Goal: Find contact information: Find contact information

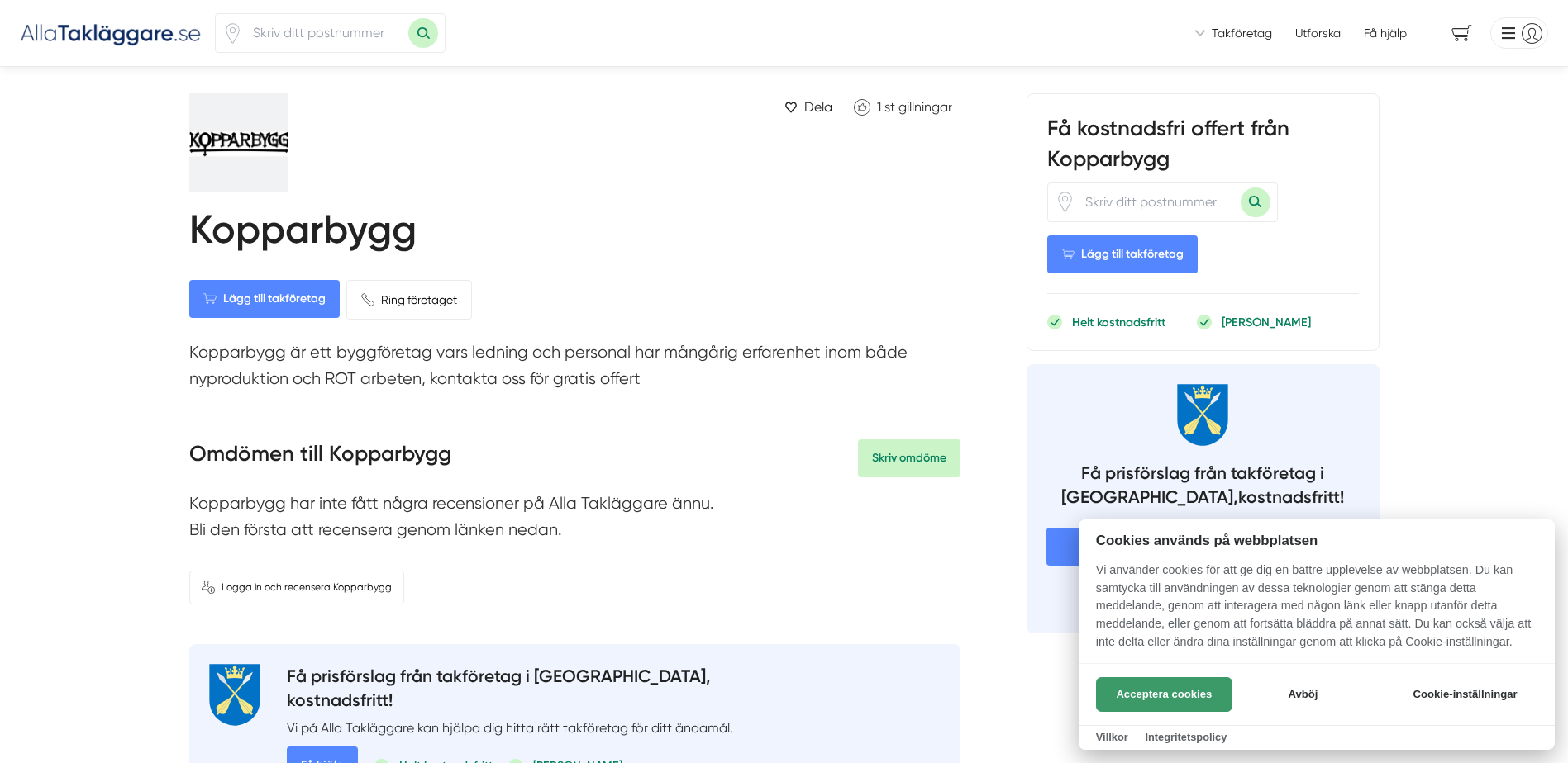
click at [1110, 679] on button "Acceptera cookies" at bounding box center [1164, 694] width 136 height 35
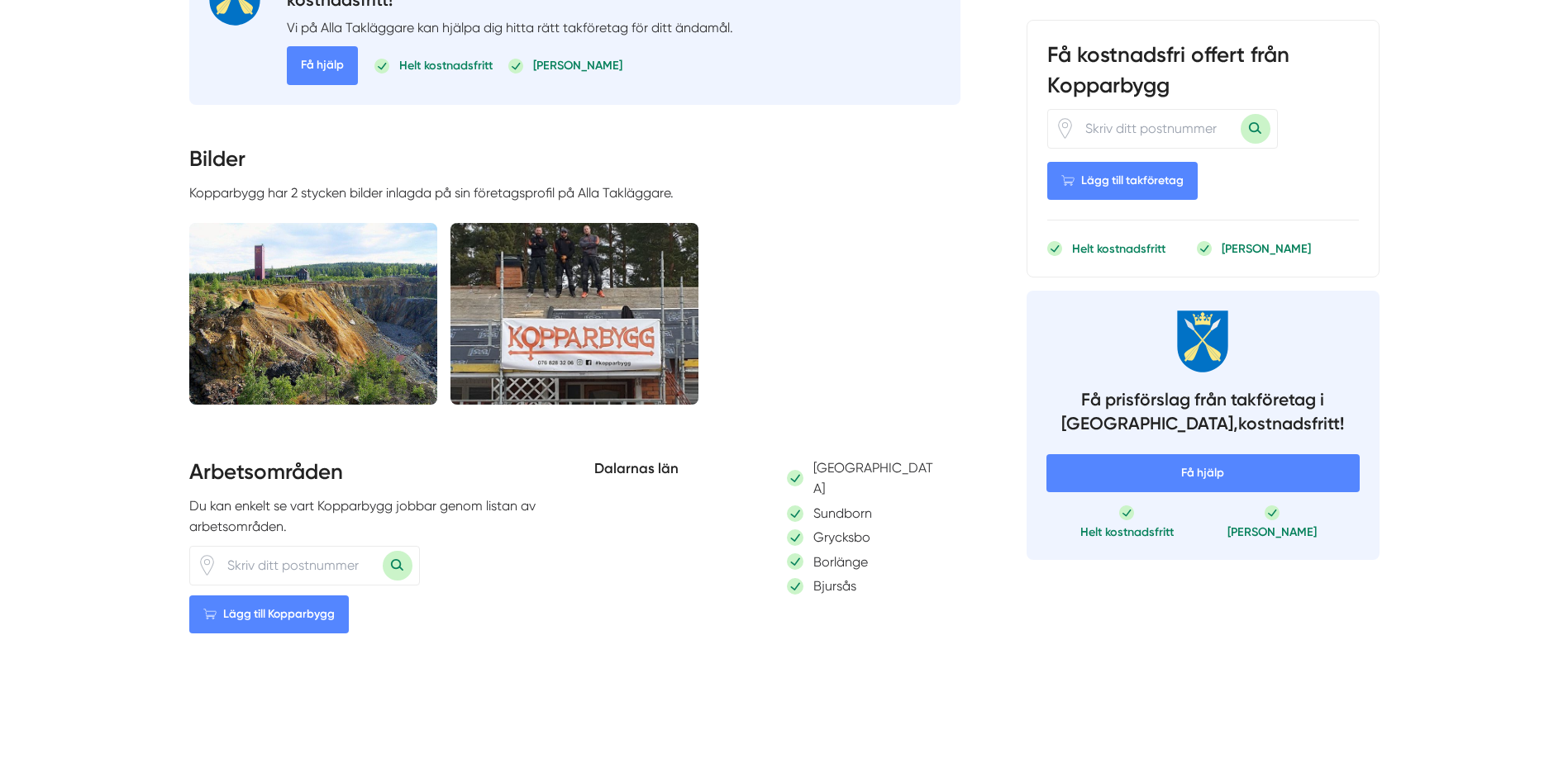
scroll to position [743, 0]
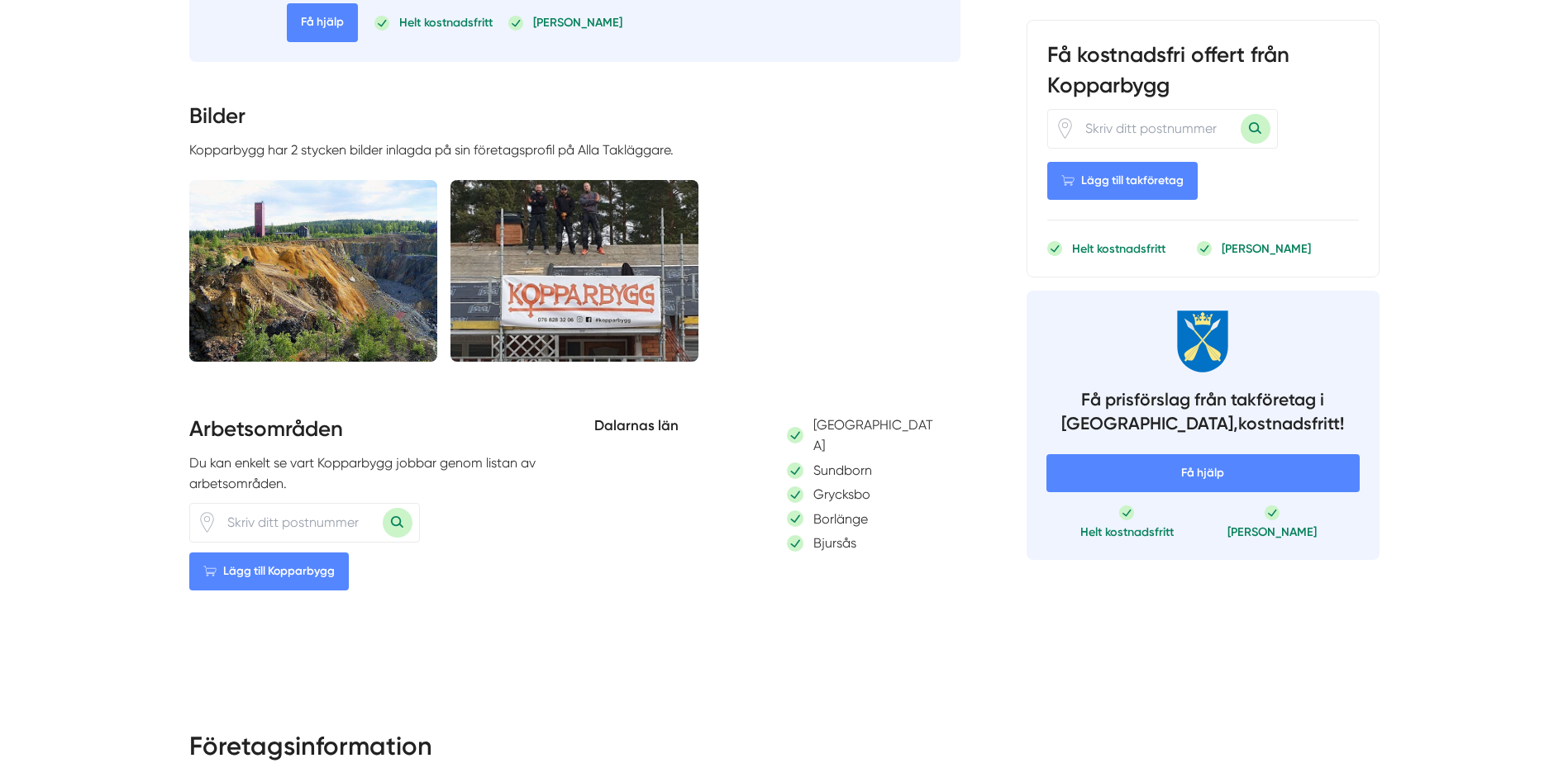
click at [585, 259] on img at bounding box center [575, 271] width 248 height 182
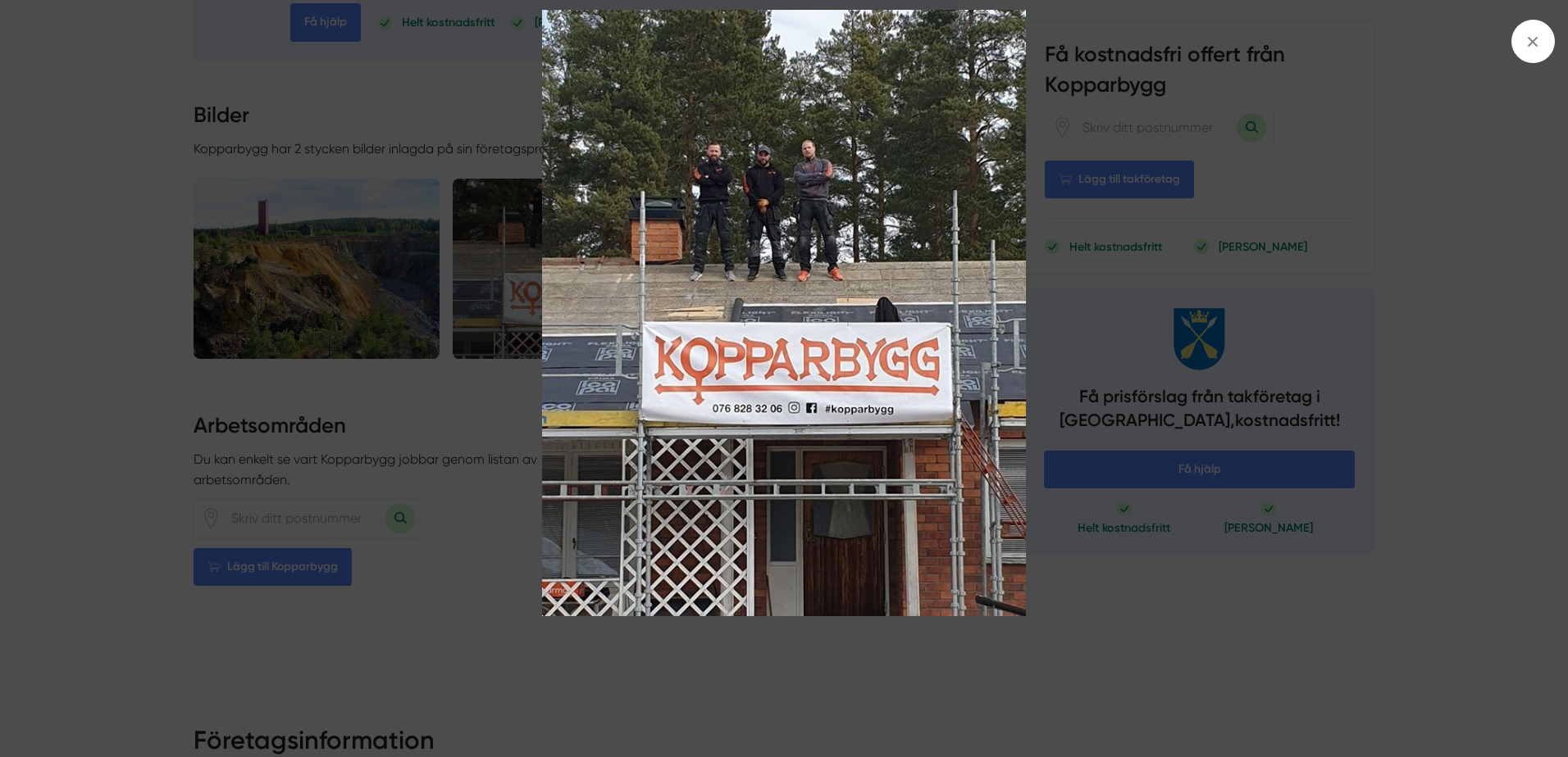
click at [1360, 201] on img at bounding box center [784, 312] width 1176 height 605
